Goal: Transaction & Acquisition: Purchase product/service

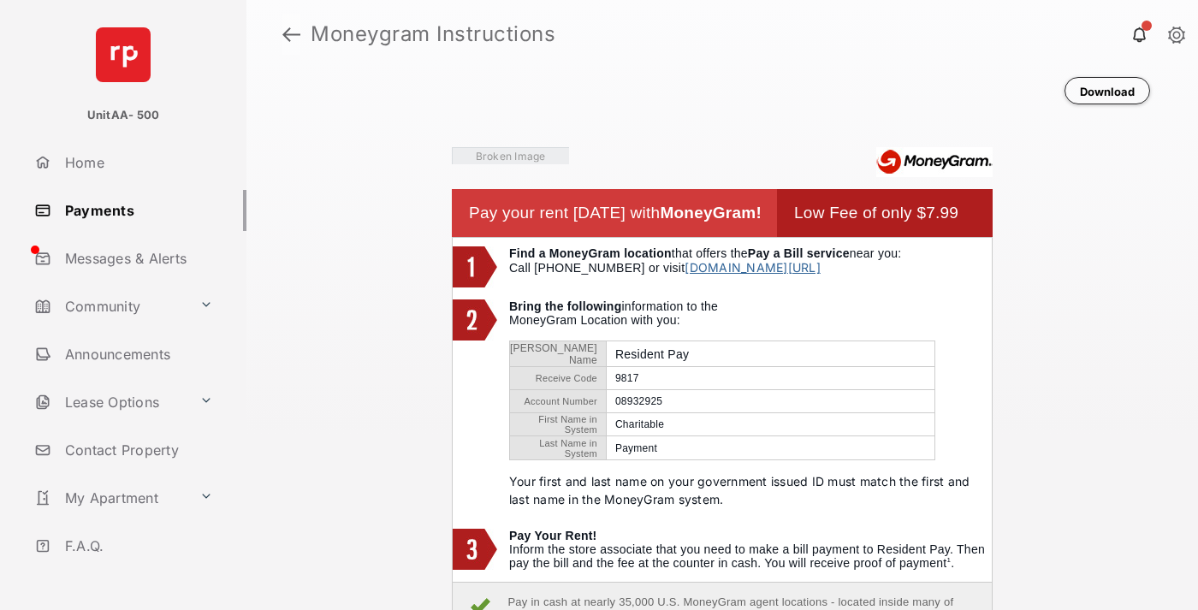
click at [291, 34] on link at bounding box center [291, 34] width 18 height 41
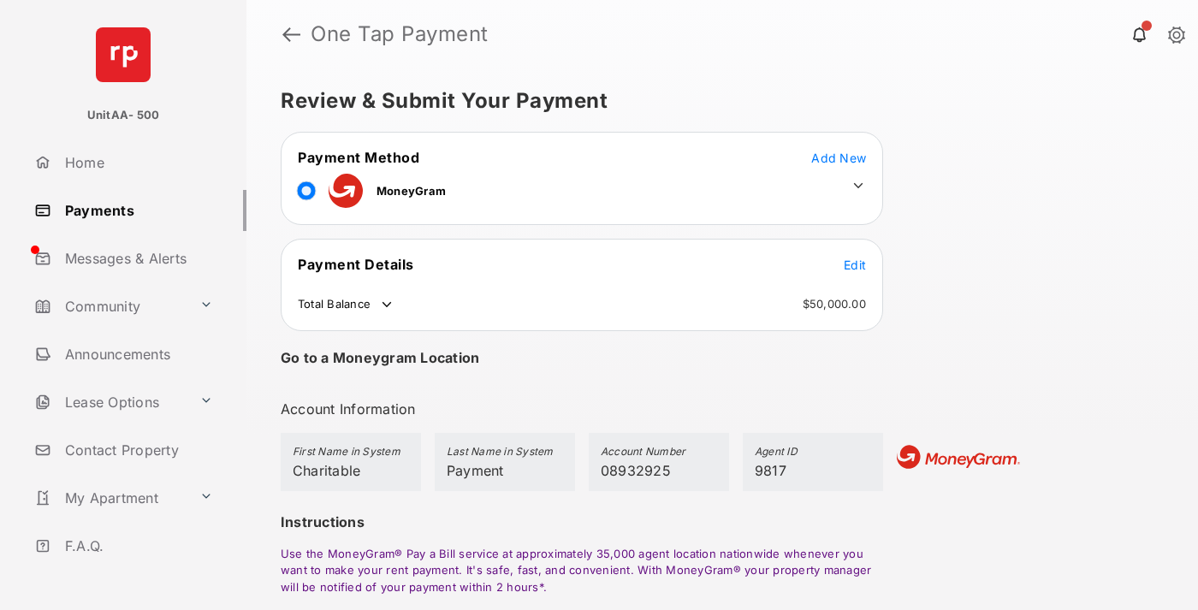
click at [855, 264] on span "Edit" at bounding box center [855, 265] width 22 height 15
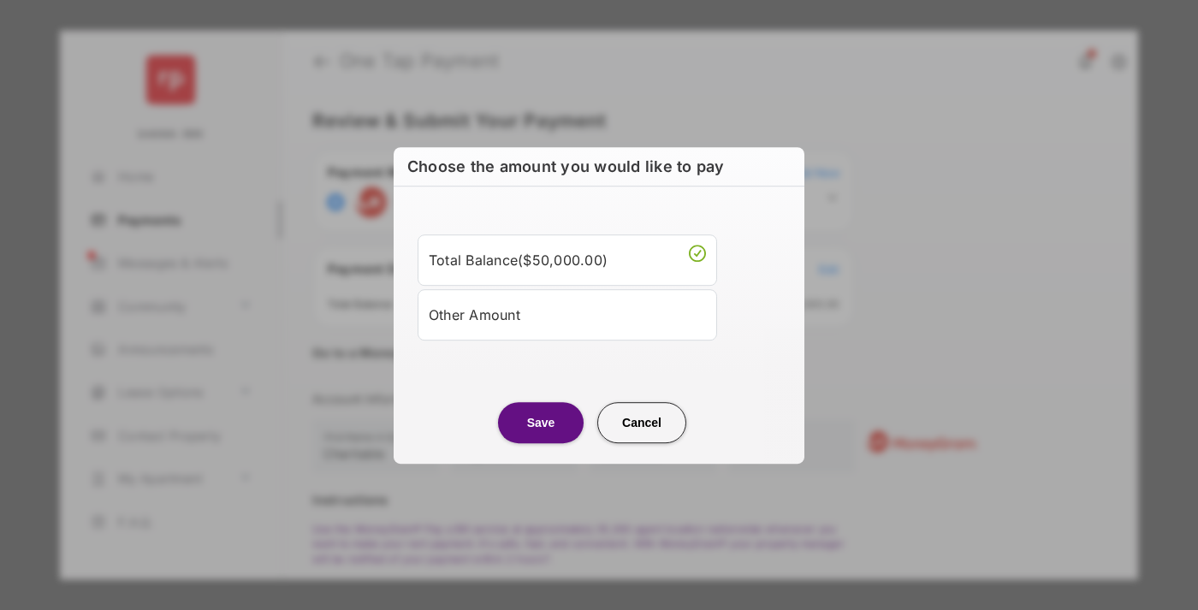
click at [567, 314] on div "Other Amount" at bounding box center [567, 314] width 277 height 29
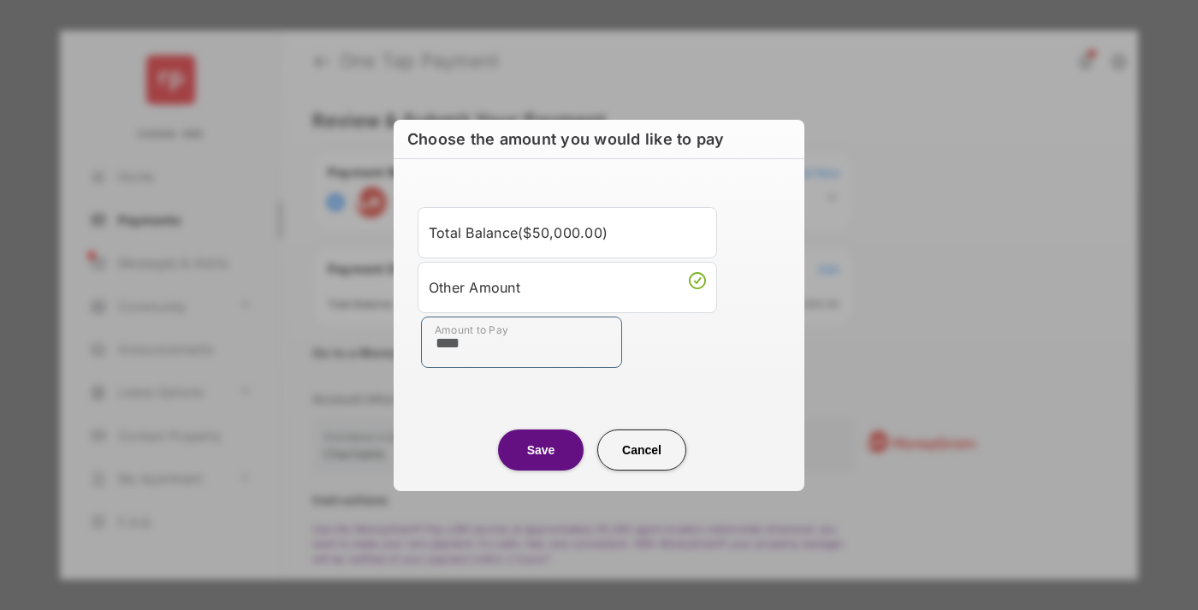
type input "****"
click at [541, 449] on button "Save" at bounding box center [541, 450] width 86 height 41
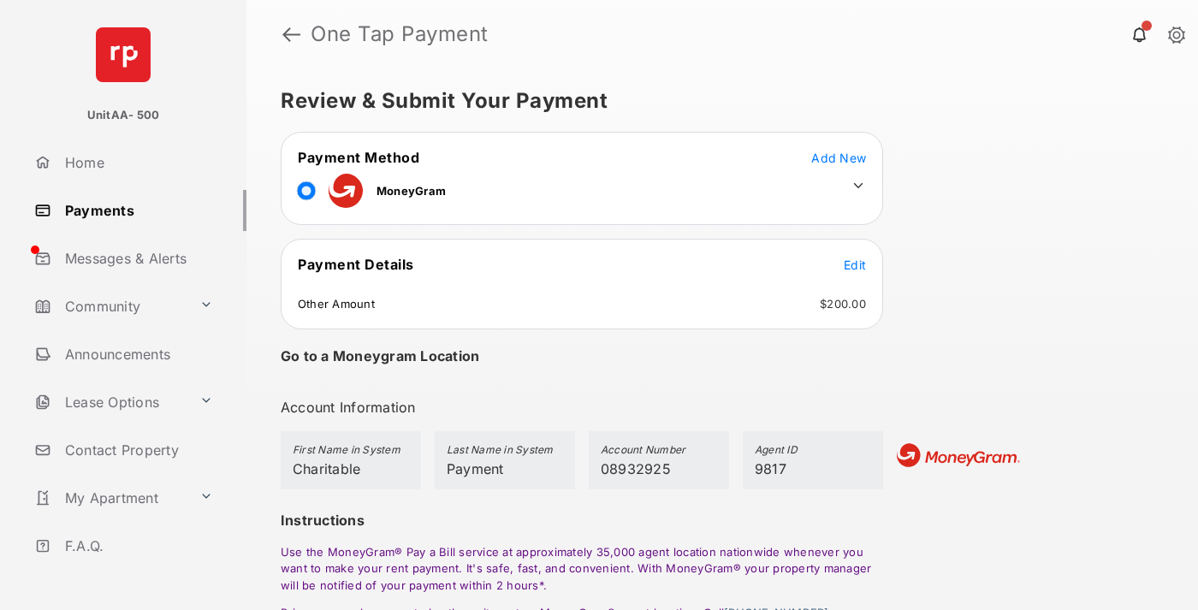
click at [858, 186] on icon at bounding box center [857, 185] width 15 height 15
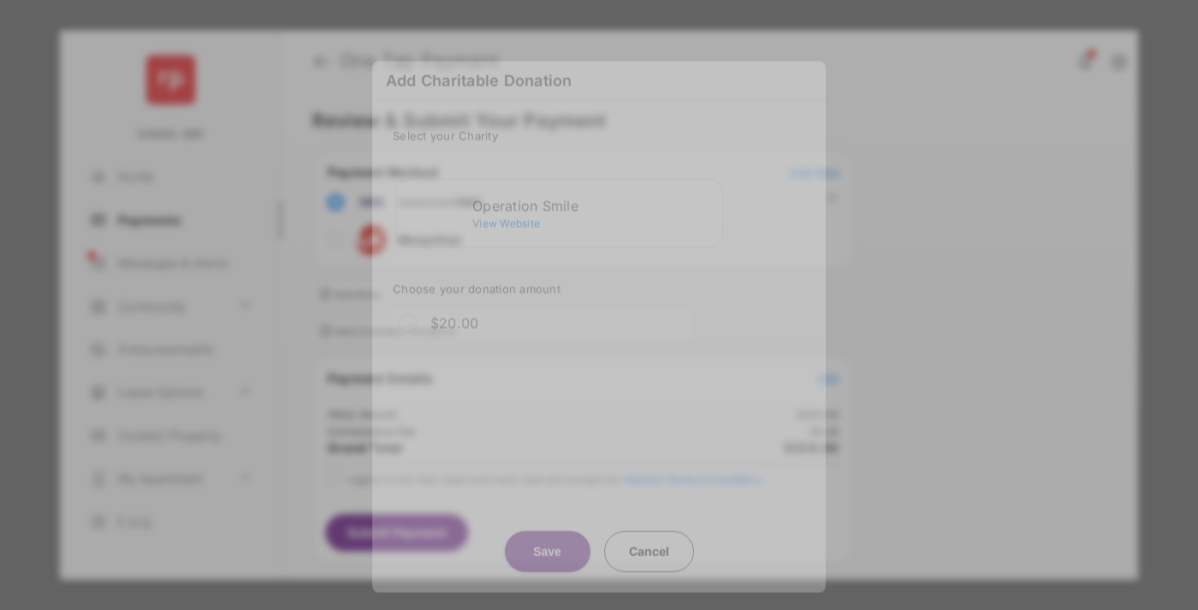
click at [594, 198] on div "Operation Smile" at bounding box center [593, 205] width 243 height 15
click at [547, 534] on button "Save" at bounding box center [548, 551] width 86 height 41
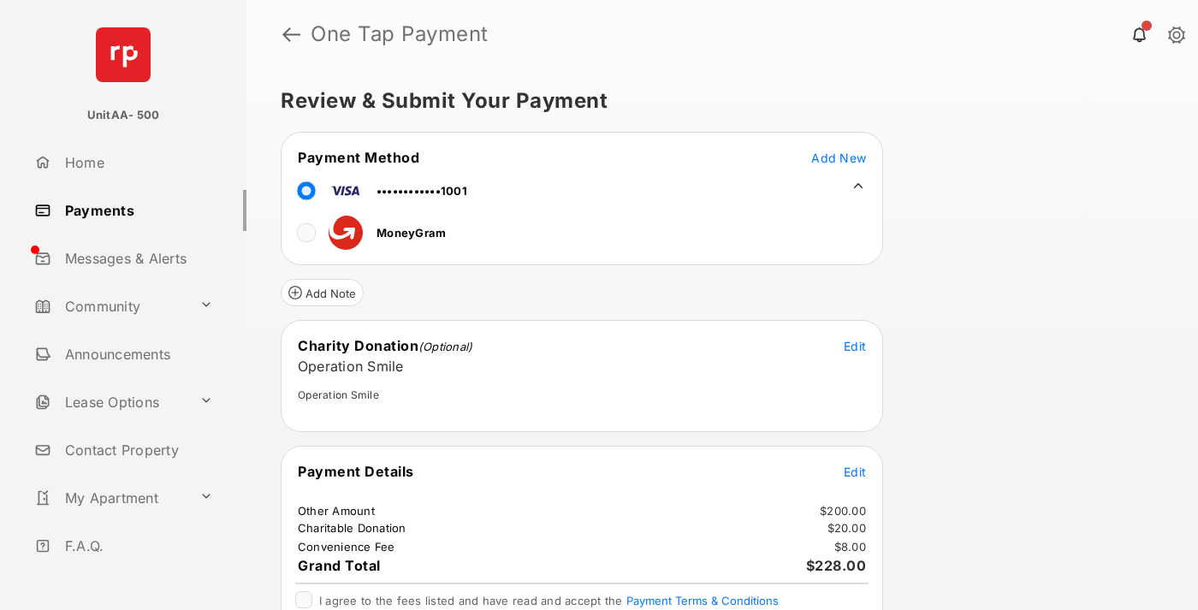
click at [855, 471] on span "Edit" at bounding box center [855, 472] width 22 height 15
